Goal: Task Accomplishment & Management: Complete application form

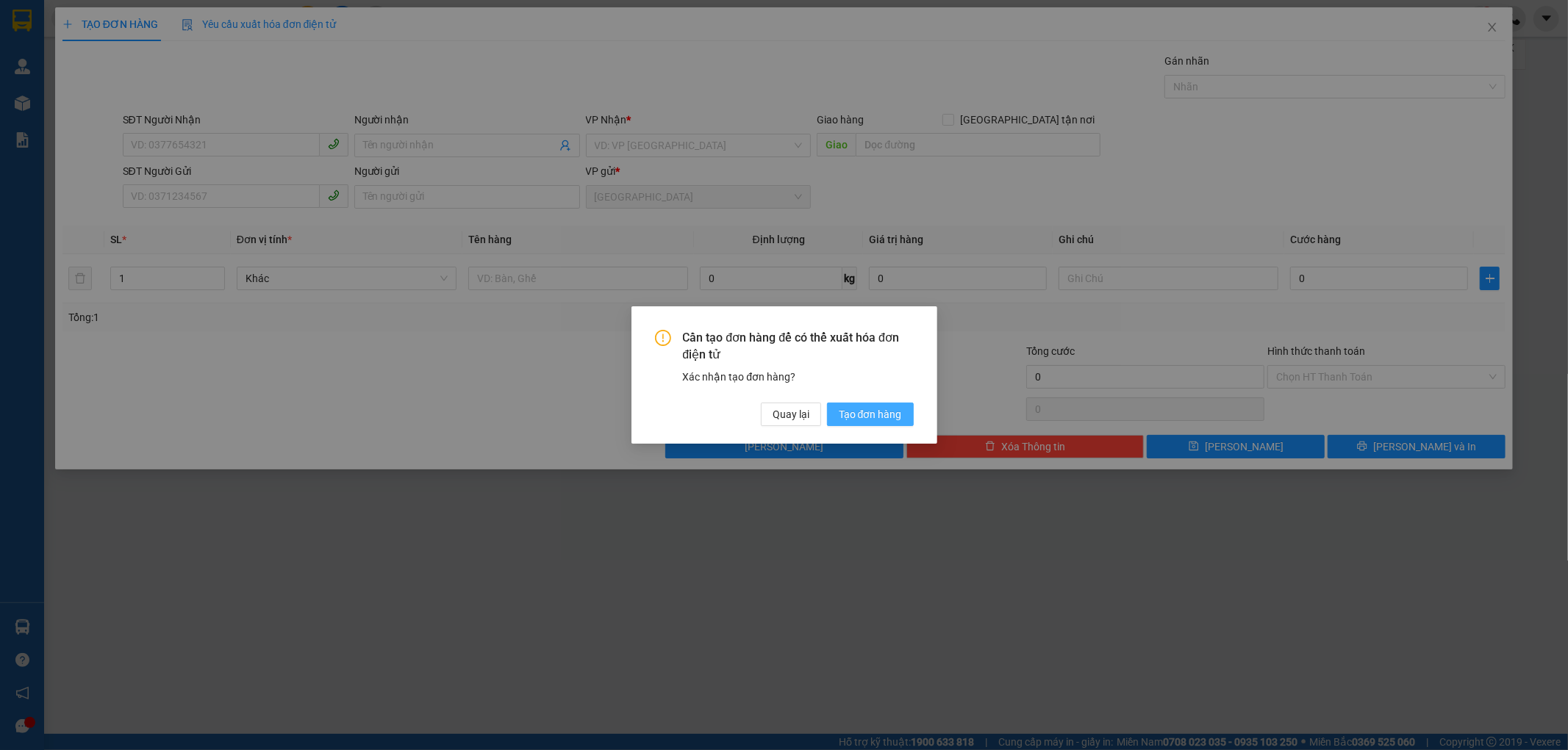
click at [890, 409] on span "Tạo đơn hàng" at bounding box center [870, 415] width 64 height 16
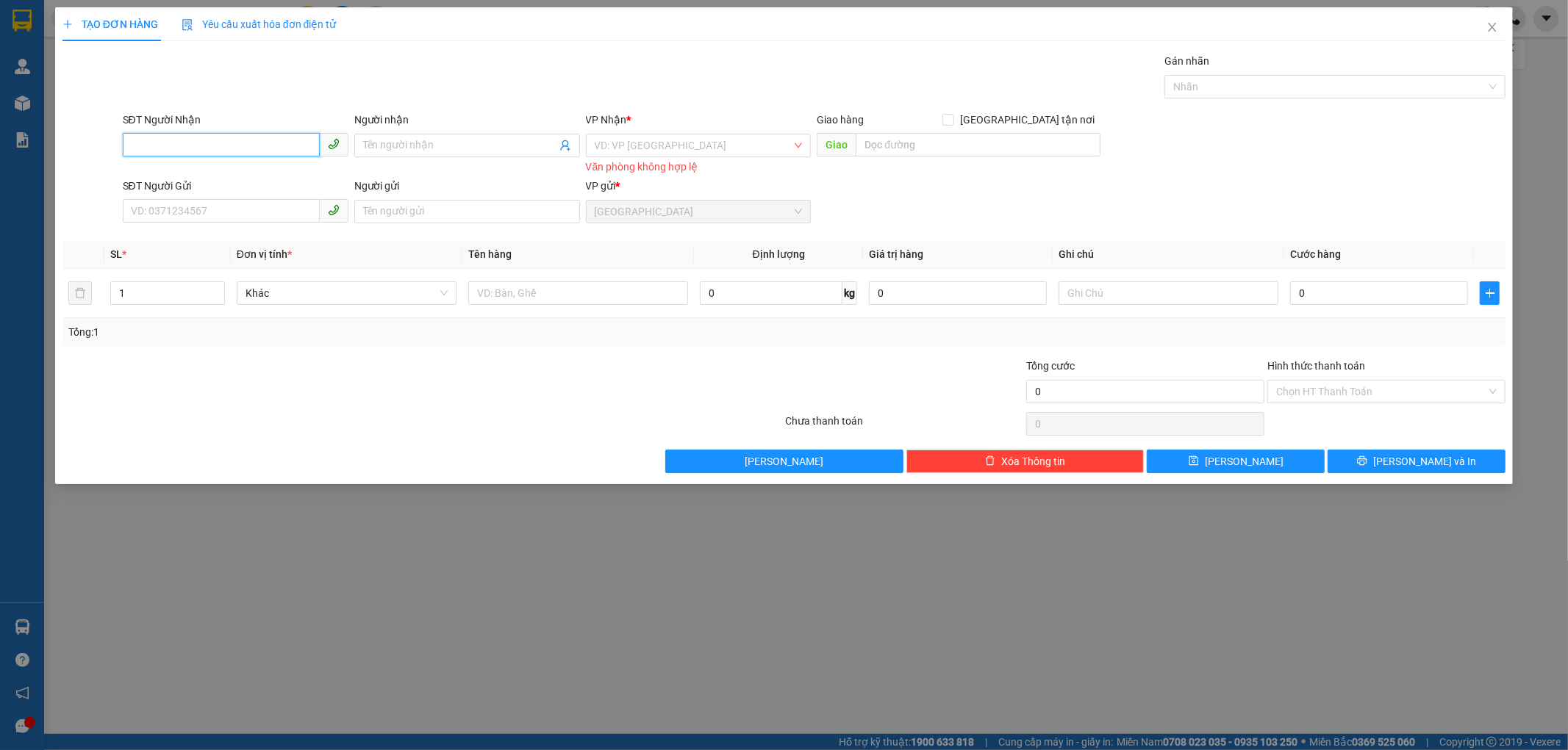
click at [162, 141] on input "SĐT Người Nhận" at bounding box center [221, 144] width 197 height 23
click at [191, 177] on div "0393513587 - TƯƠI" at bounding box center [235, 175] width 208 height 16
type input "0393513587"
type input "TƯƠI"
type input "NHÂN LƯỢNG"
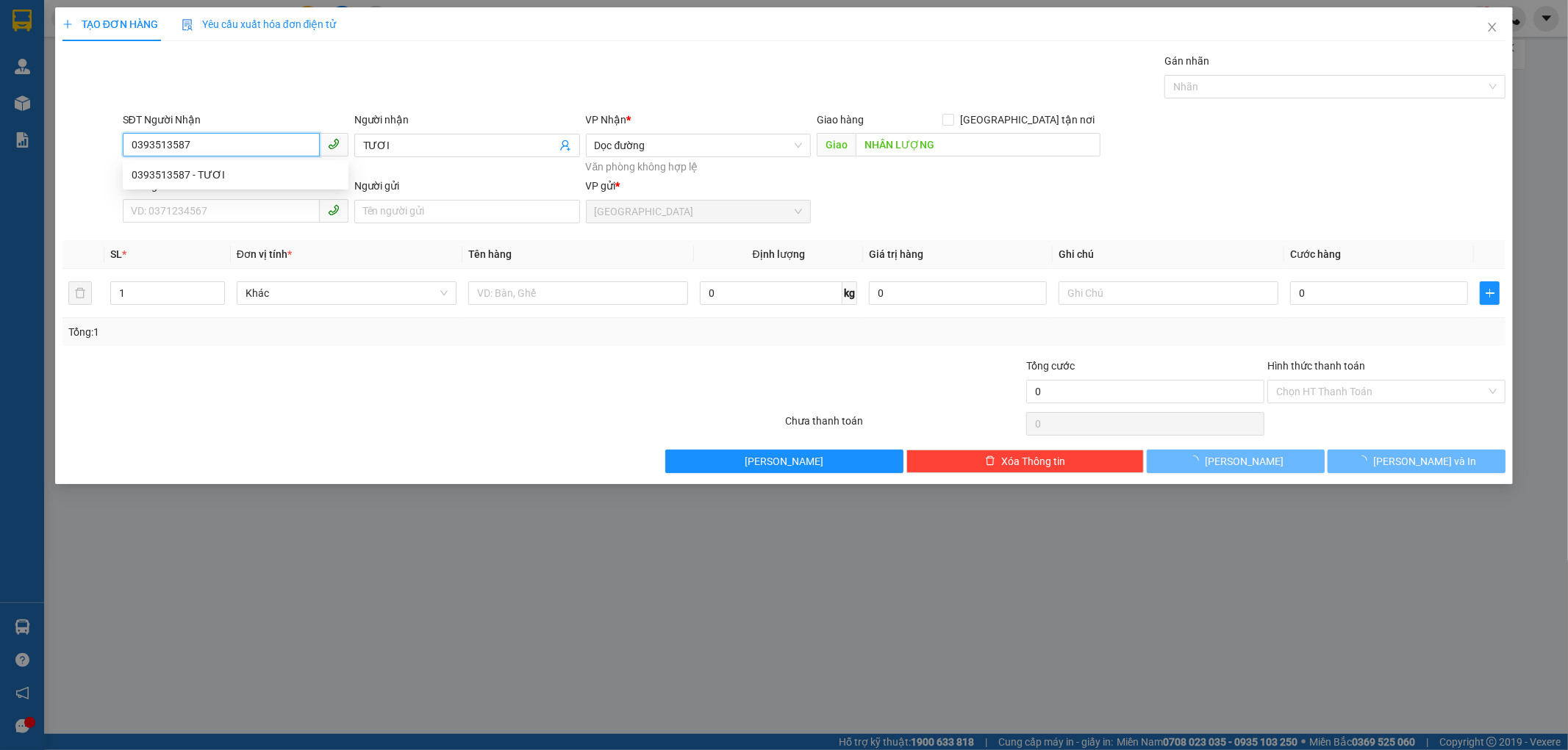
type input "50.000"
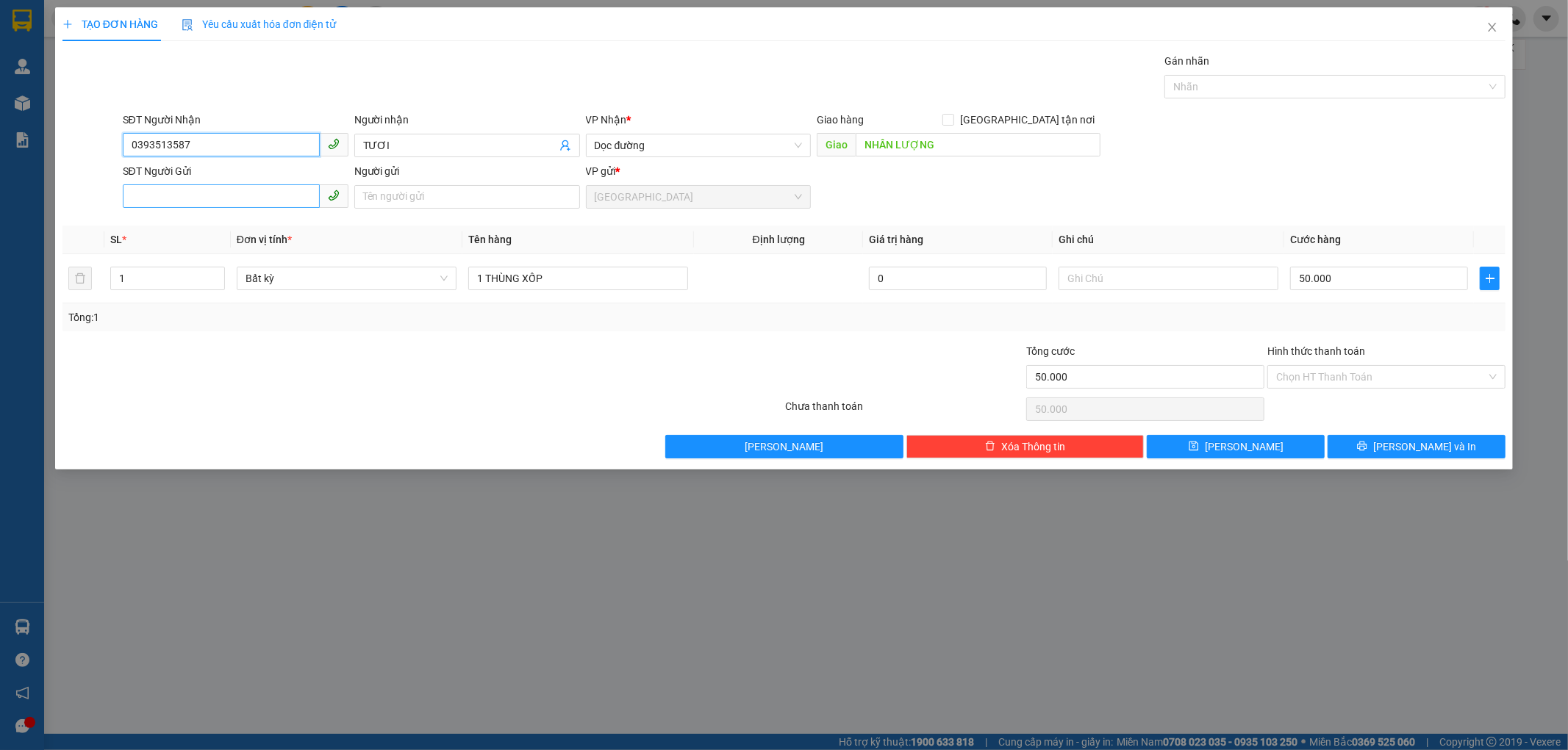
type input "0393513587"
click at [202, 197] on input "SĐT Người Gửi" at bounding box center [221, 196] width 197 height 23
click at [206, 254] on div "0397845683 - HINH" at bounding box center [235, 250] width 208 height 16
type input "0397845683"
type input "HINH"
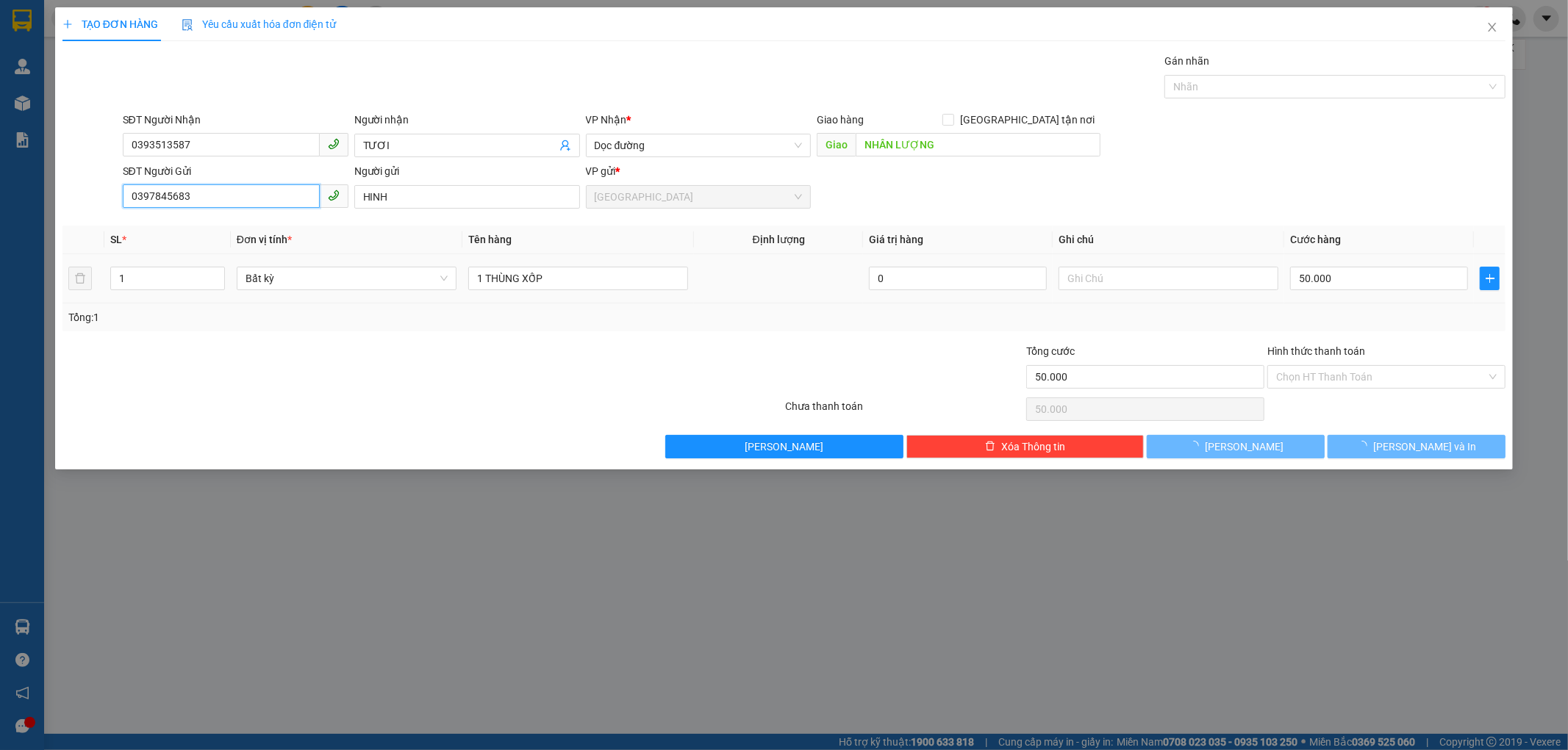
type input "30.000"
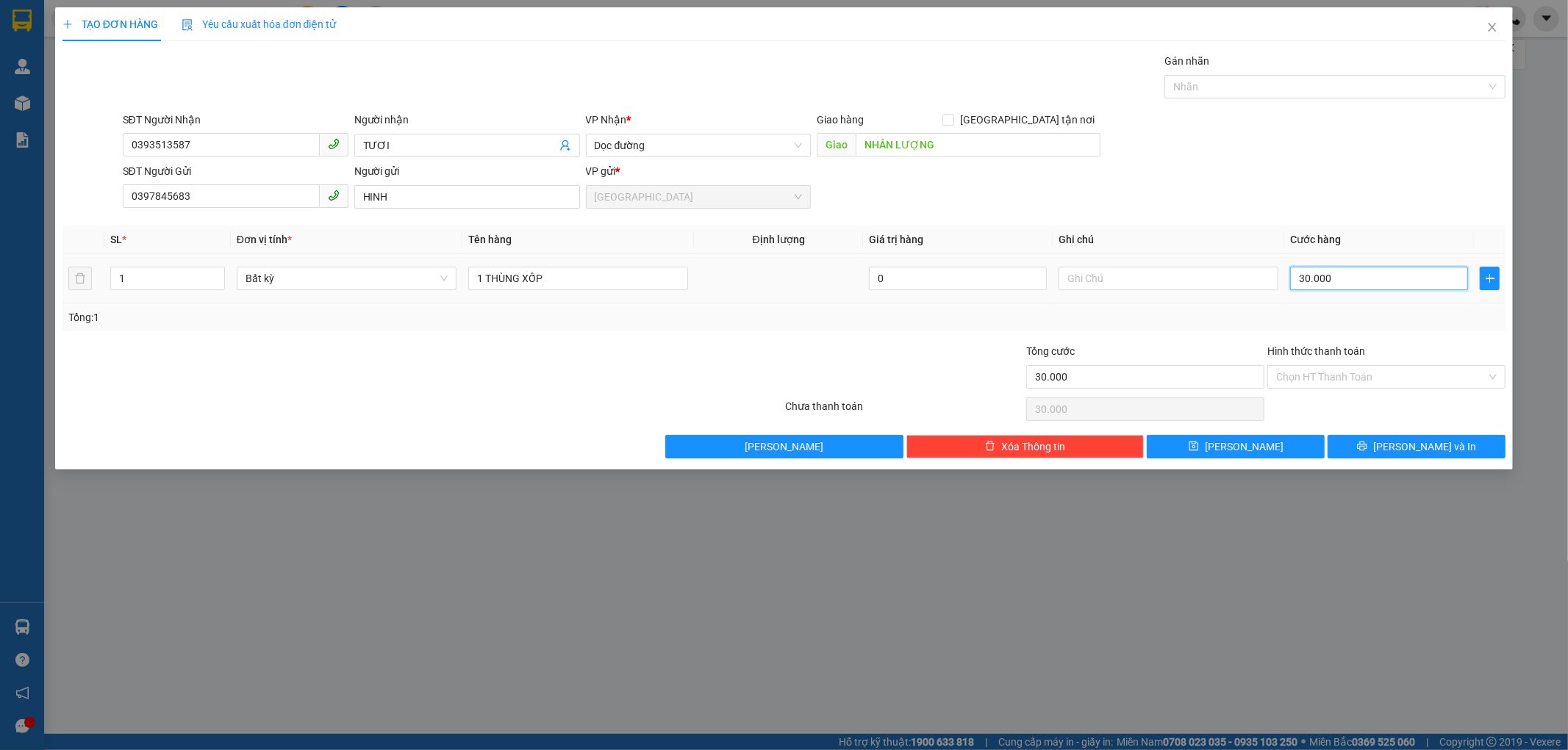
click at [1291, 273] on input "30.000" at bounding box center [1379, 278] width 178 height 23
type input "5"
type input "50"
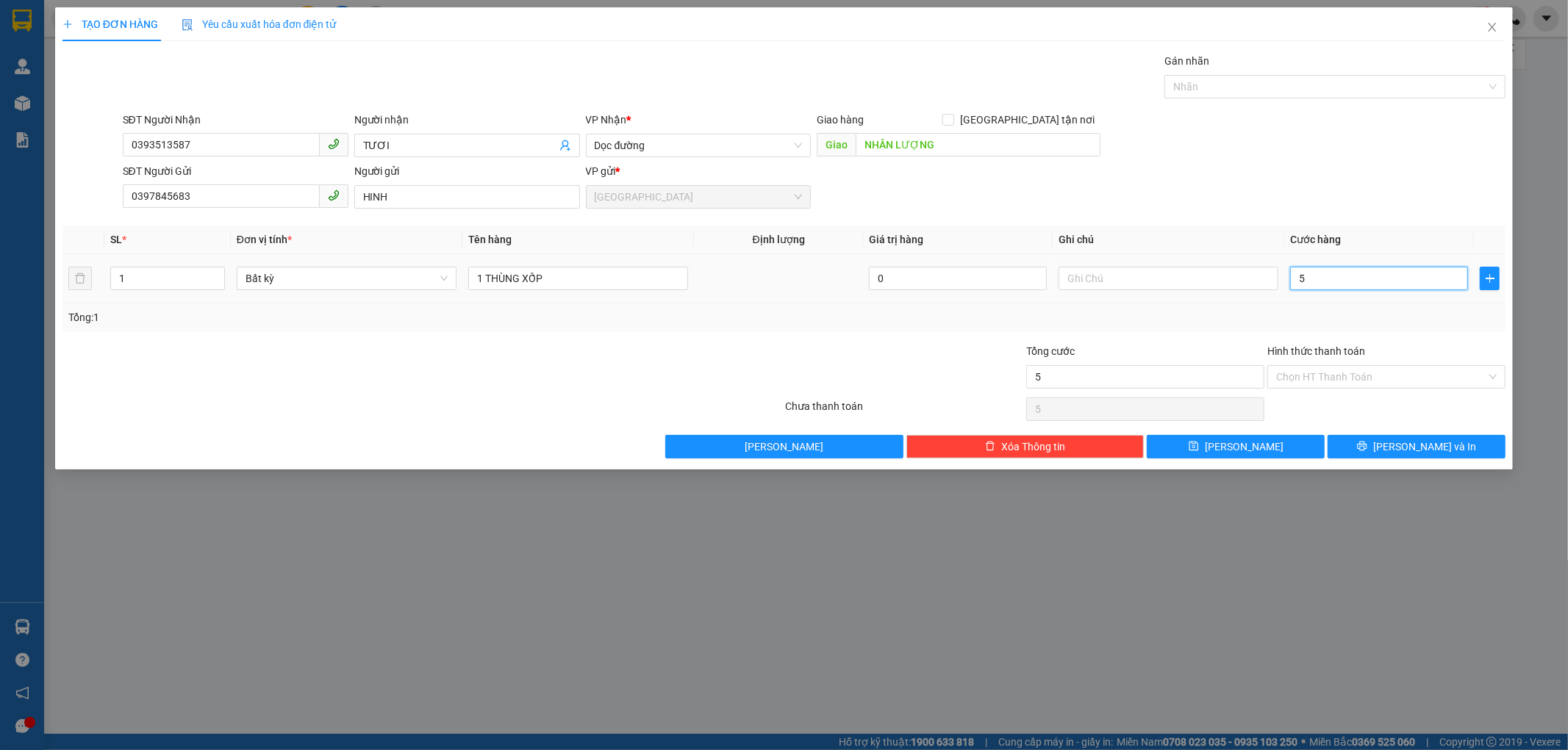
type input "50"
type input "50.000"
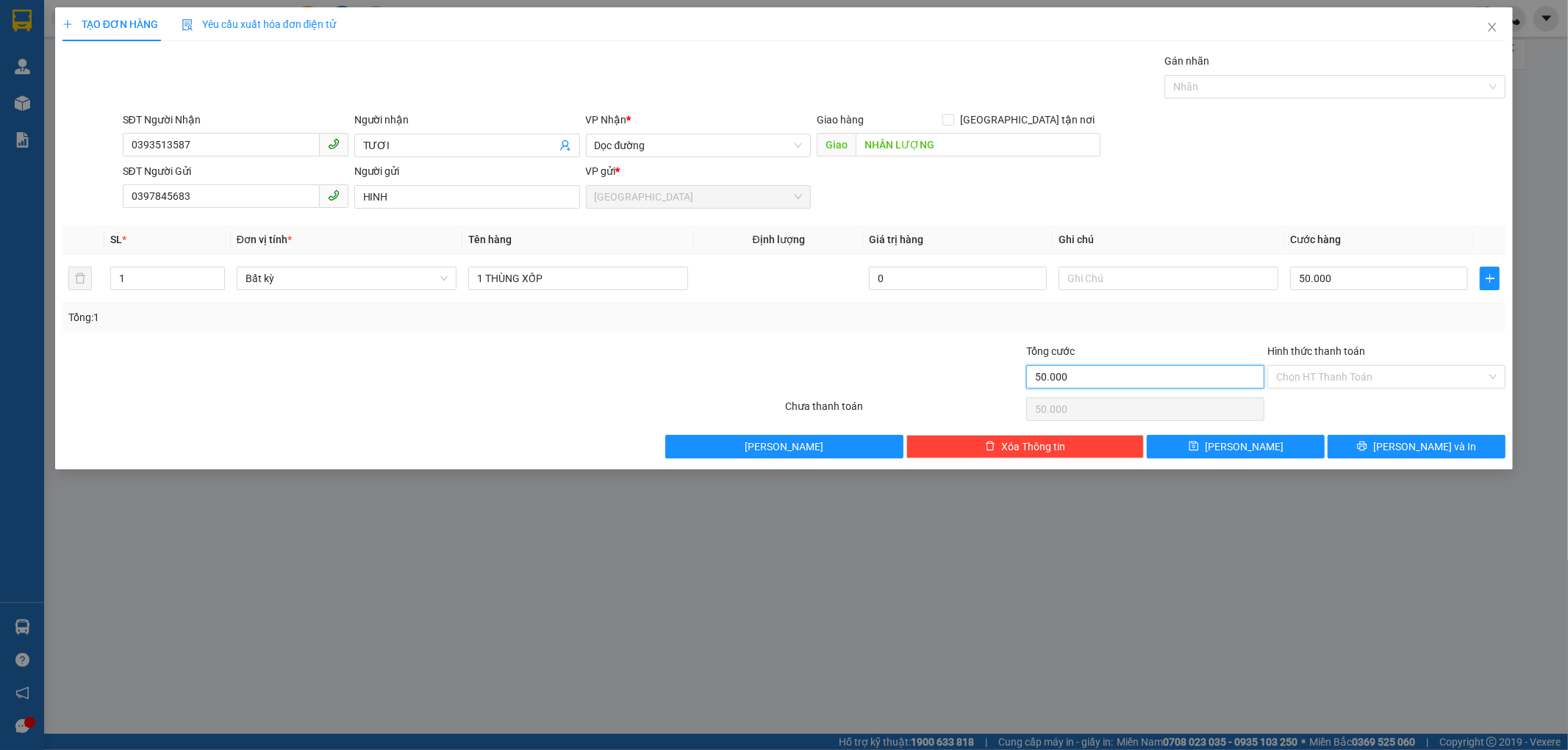
click at [1125, 374] on input "50.000" at bounding box center [1145, 376] width 238 height 23
click at [1368, 441] on icon "printer" at bounding box center [1362, 446] width 10 height 10
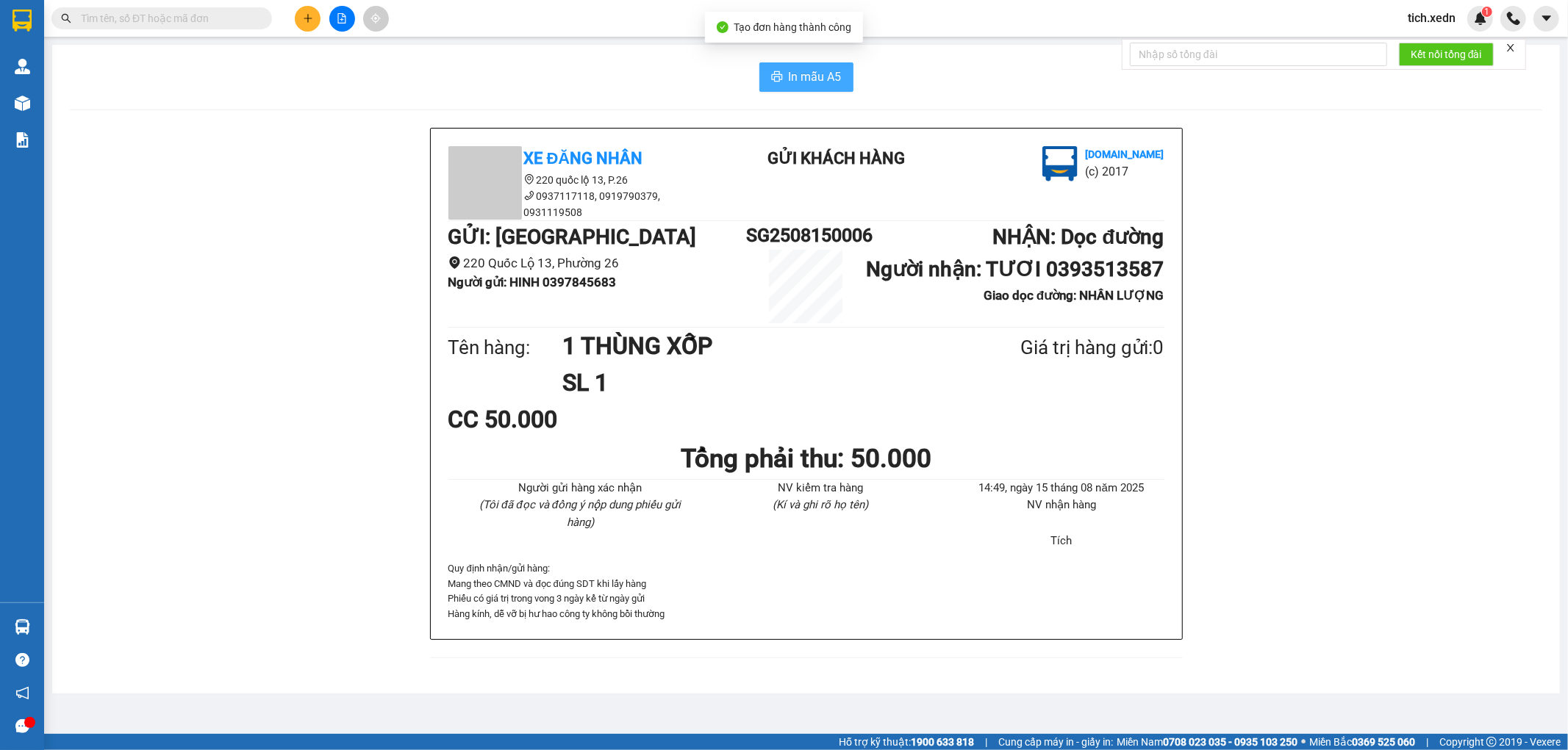
click at [836, 89] on button "In mẫu A5" at bounding box center [806, 77] width 94 height 29
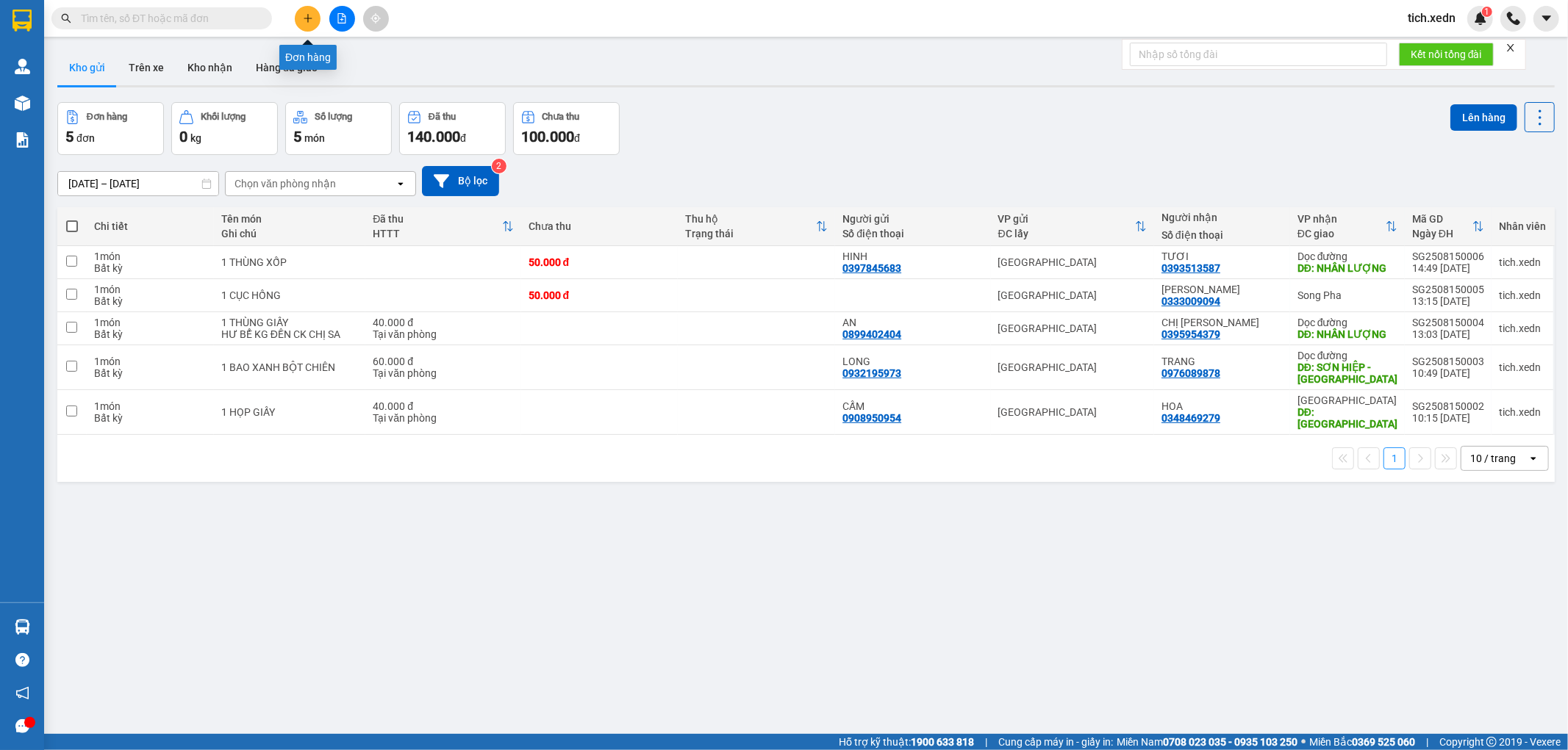
click at [304, 16] on icon "plus" at bounding box center [308, 19] width 10 height 10
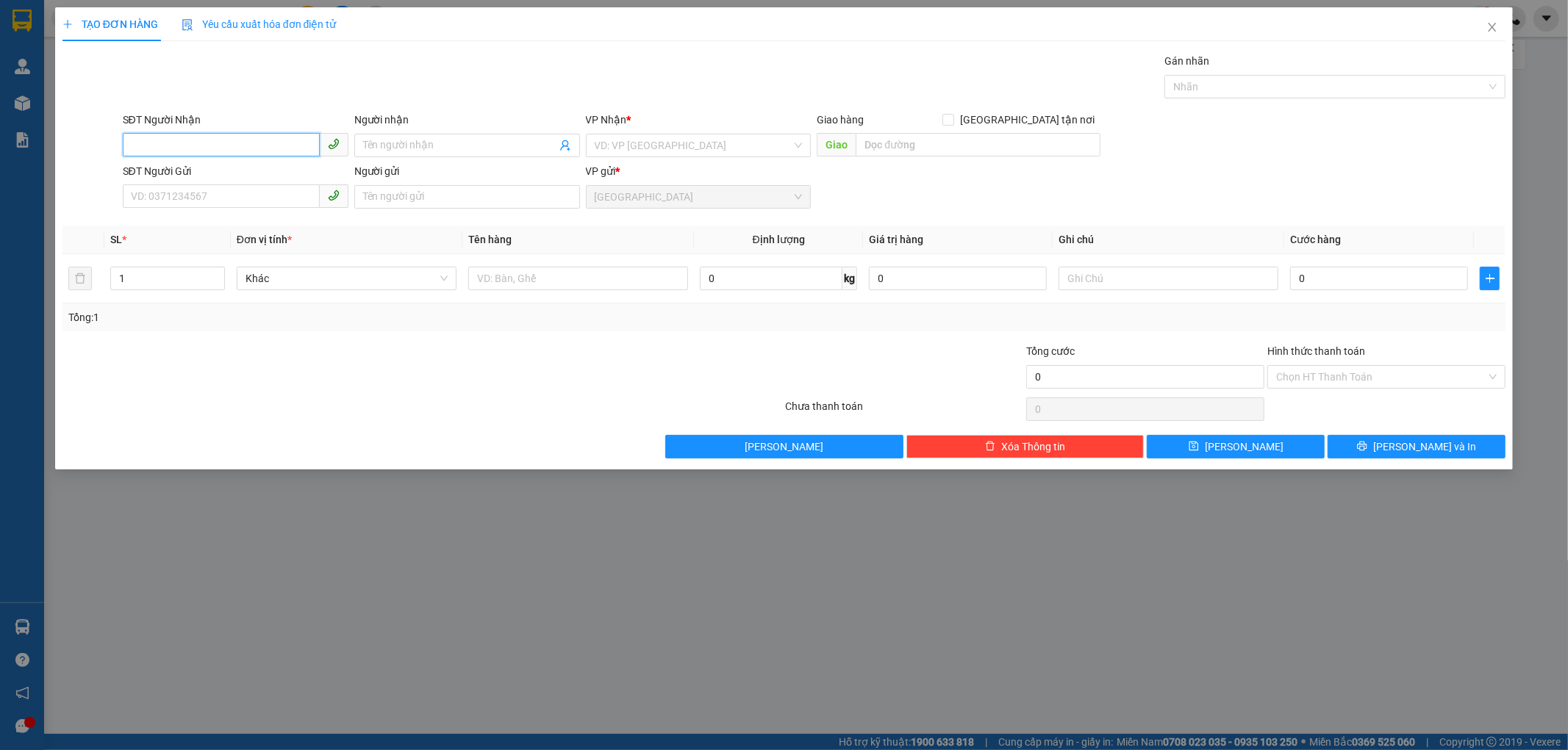
click at [232, 152] on input "SĐT Người Nhận" at bounding box center [221, 144] width 197 height 23
click at [208, 172] on div "0766626179 - DUY" at bounding box center [235, 175] width 208 height 16
type input "0766626179"
type input "DUY"
type input "30.000"
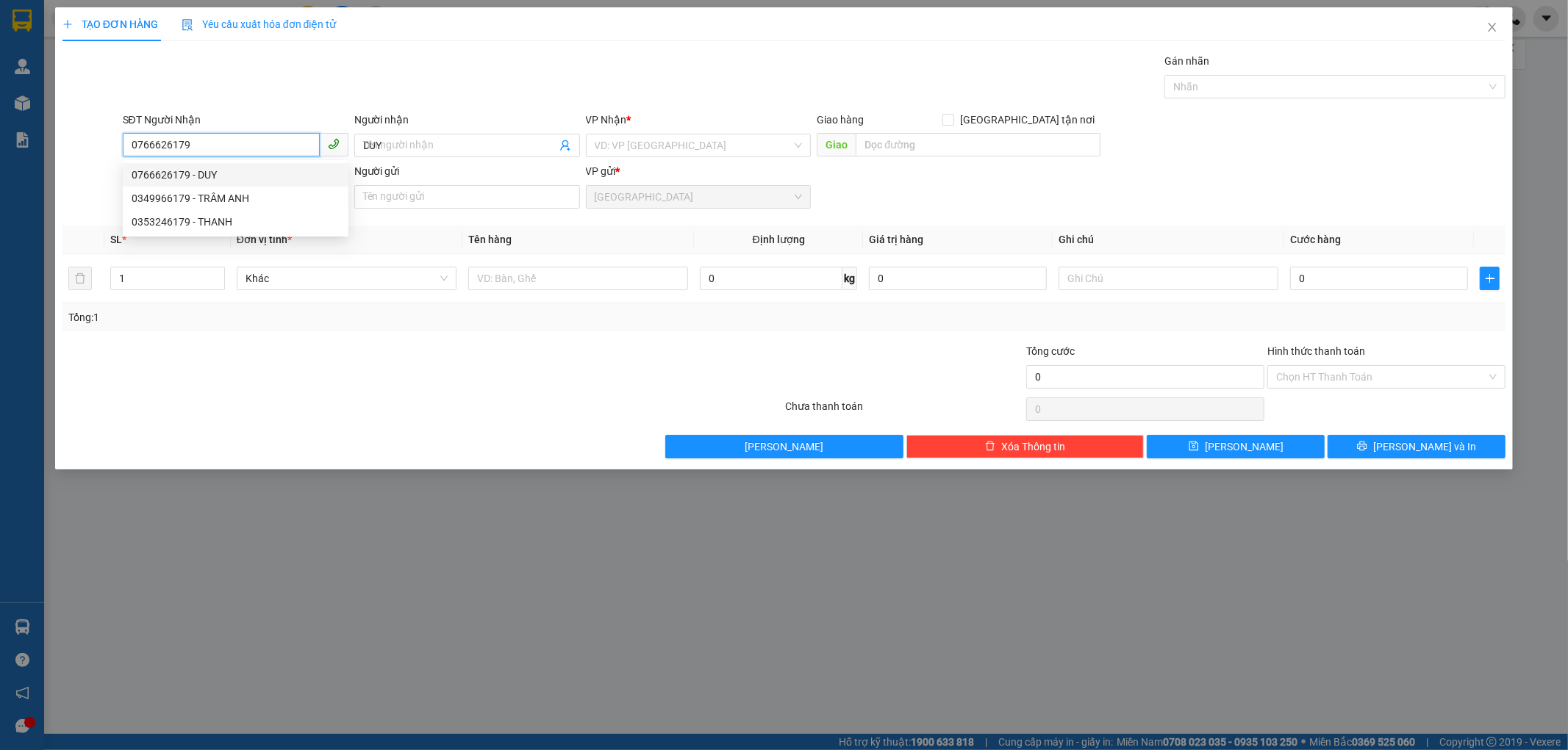
type input "30.000"
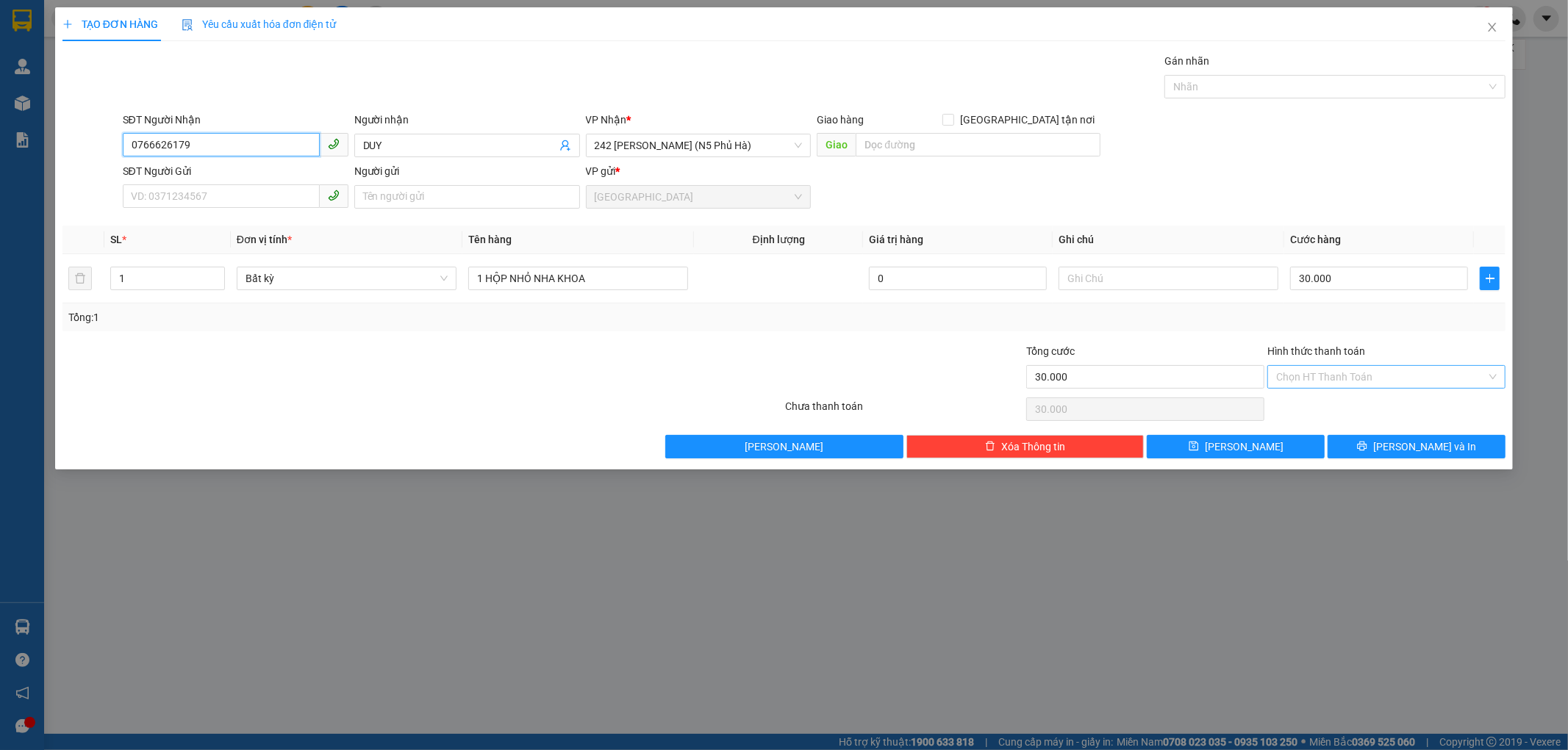
type input "0766626179"
click at [1349, 369] on input "Hình thức thanh toán" at bounding box center [1381, 377] width 210 height 22
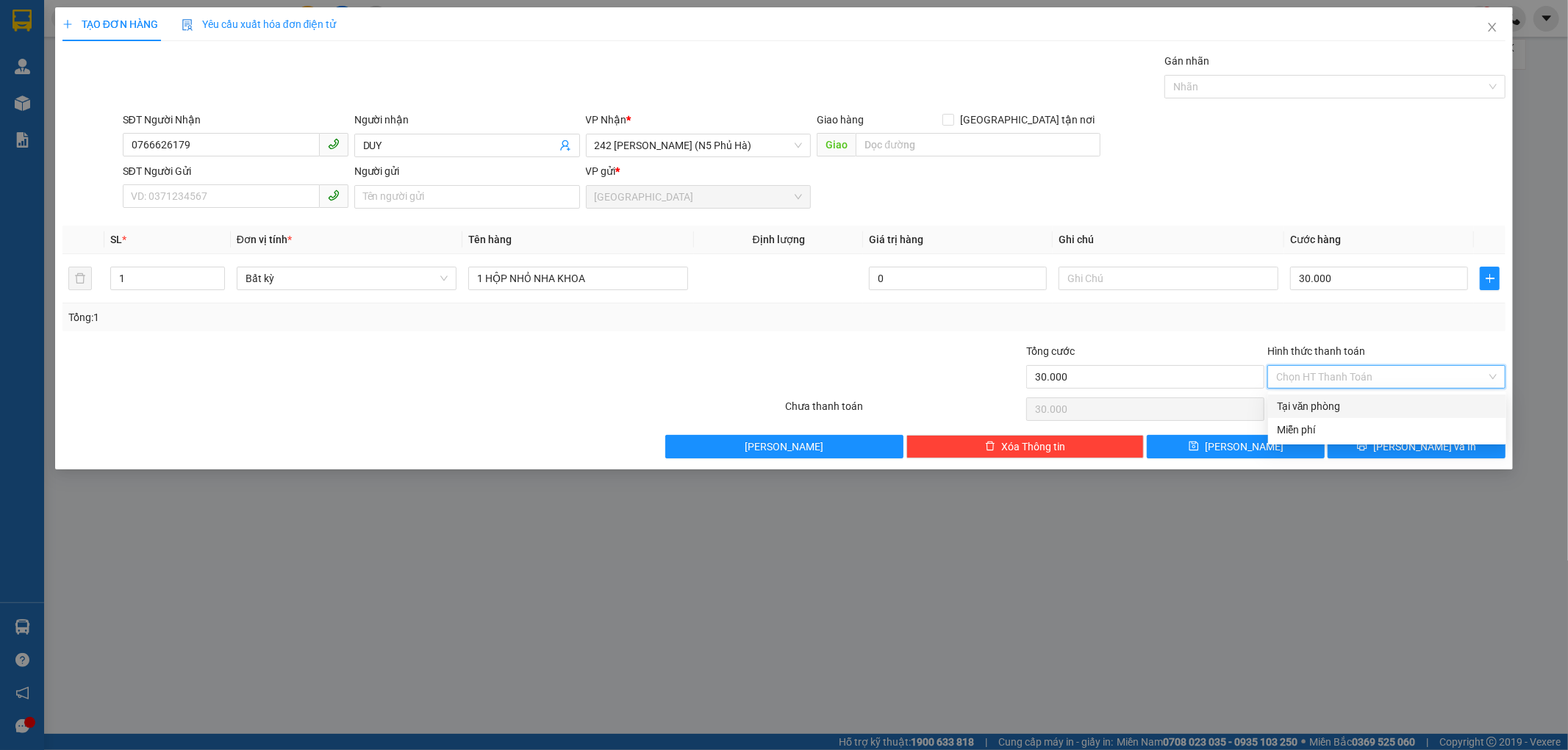
click at [1346, 412] on div "Tại văn phòng" at bounding box center [1387, 406] width 220 height 16
type input "0"
click at [1369, 449] on button "[PERSON_NAME] và In" at bounding box center [1416, 446] width 178 height 23
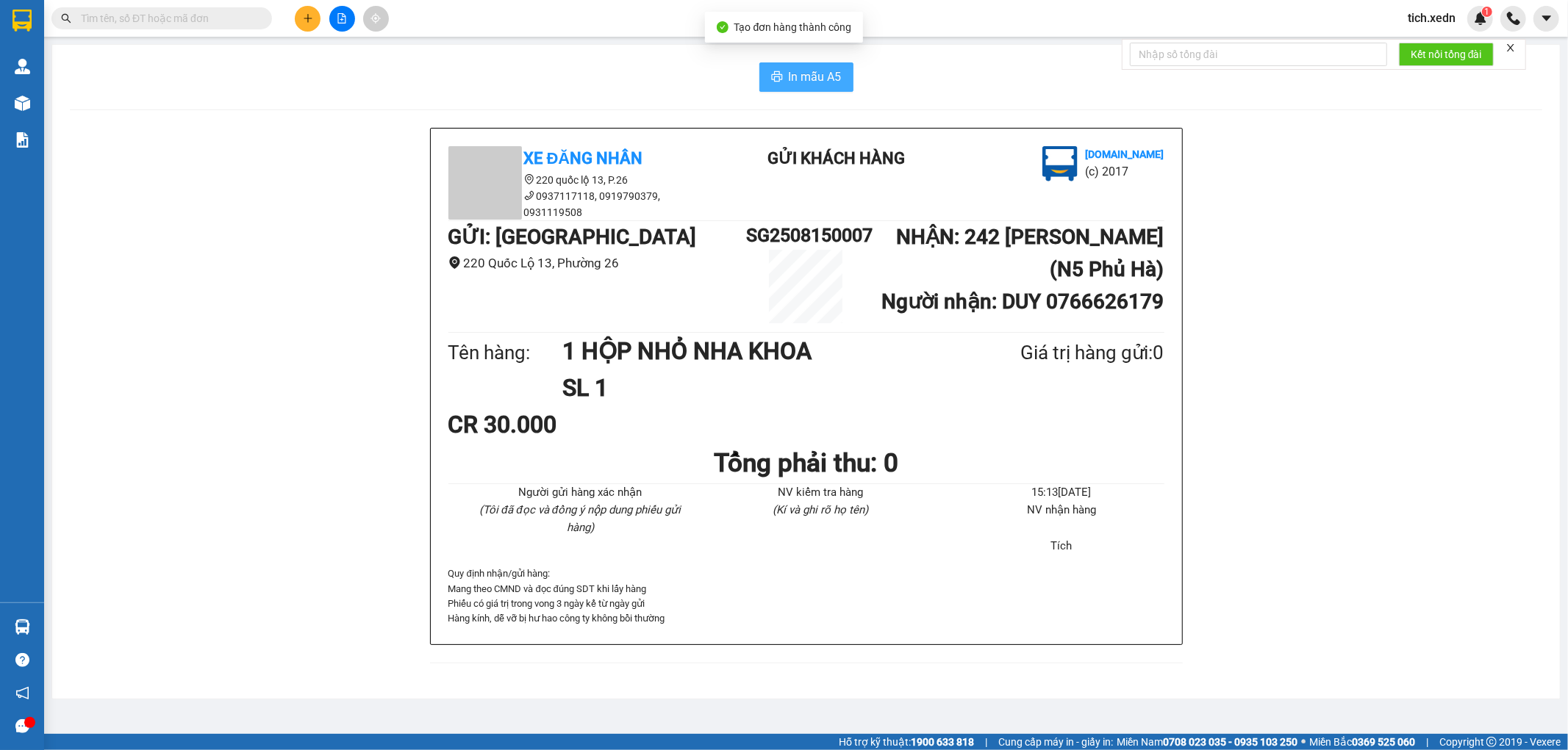
click at [809, 67] on span "In mẫu A5" at bounding box center [815, 76] width 53 height 19
